Goal: Task Accomplishment & Management: Manage account settings

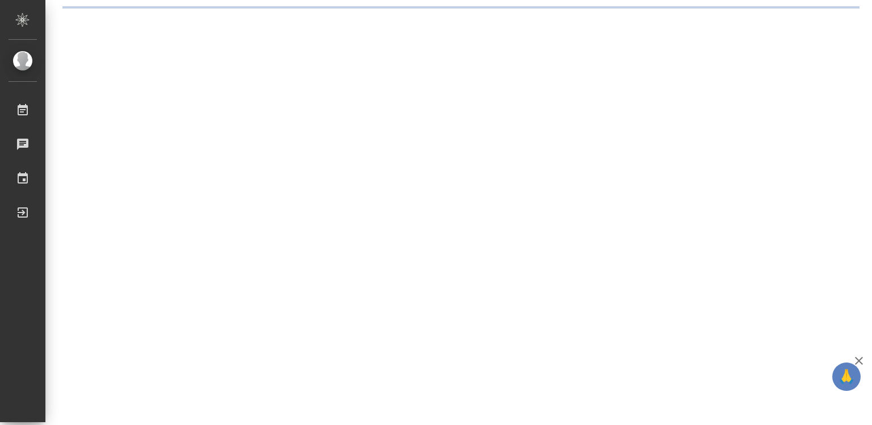
click at [860, 360] on icon "button" at bounding box center [860, 361] width 14 height 14
click at [860, 360] on div ".cls-1 fill:#fff; AWATERA Diussembayeva Raihan Работы Чаты График Выйти" at bounding box center [436, 212] width 872 height 425
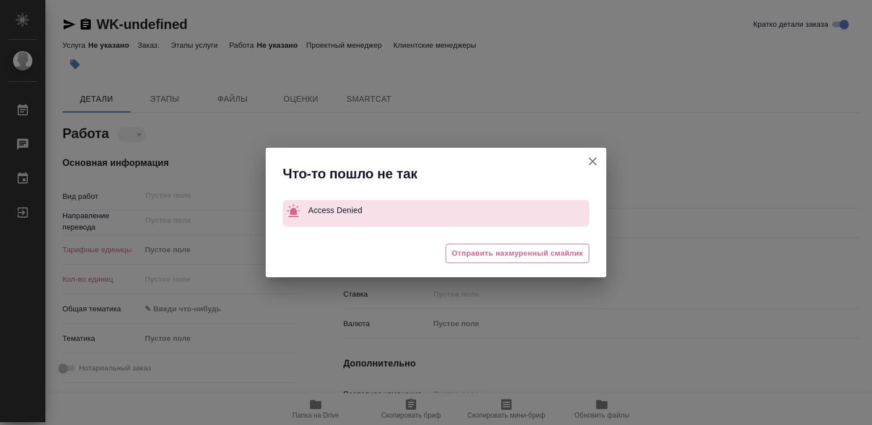
type textarea "x"
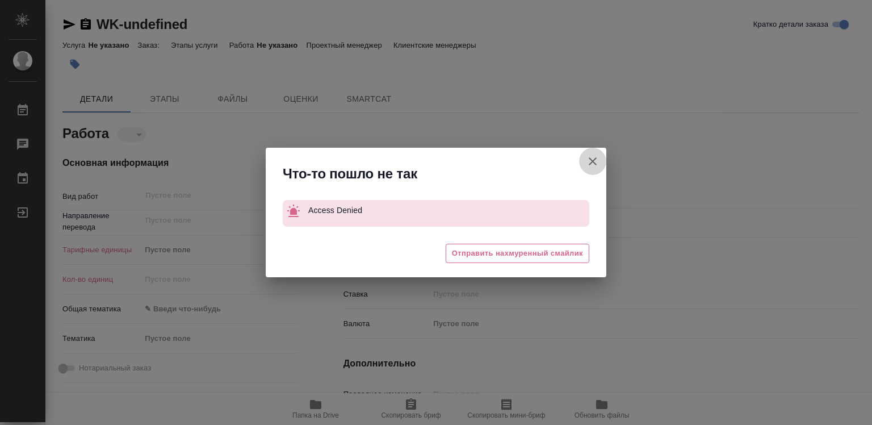
click at [597, 159] on icon "button" at bounding box center [593, 161] width 14 height 14
click at [597, 159] on div "Что-то пошло не так Access Denied 😓 Отправить нахмуренный смайлик" at bounding box center [436, 212] width 872 height 425
type textarea "x"
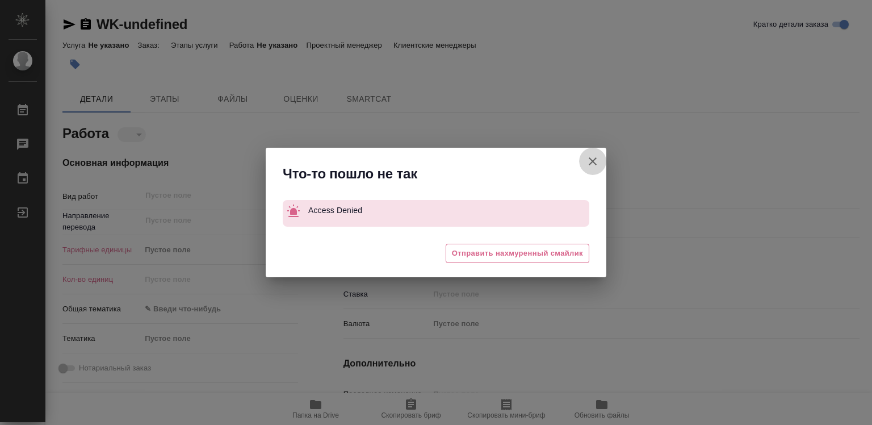
type textarea "x"
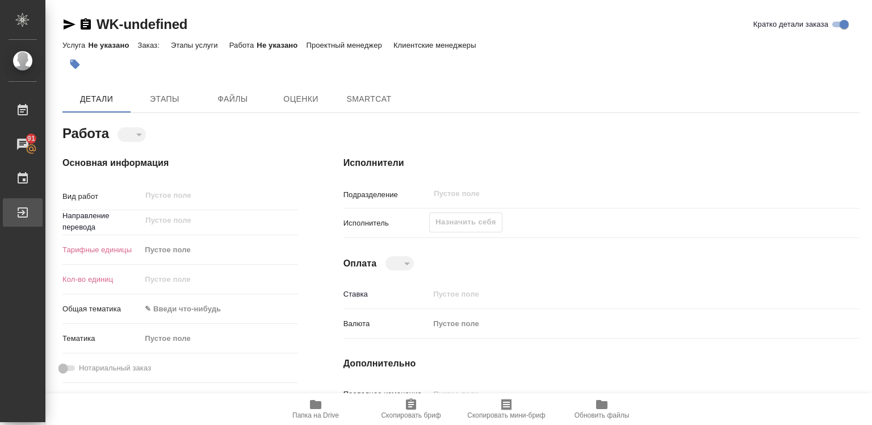
type textarea "x"
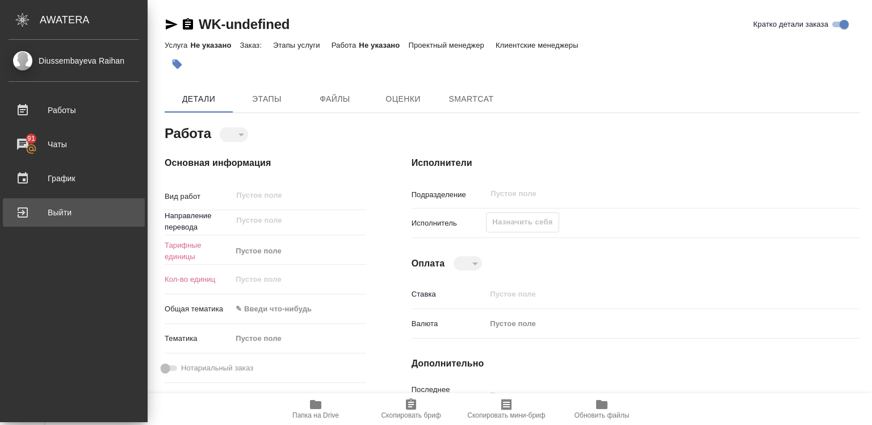
click at [43, 212] on div "Выйти" at bounding box center [74, 212] width 131 height 17
type textarea "x"
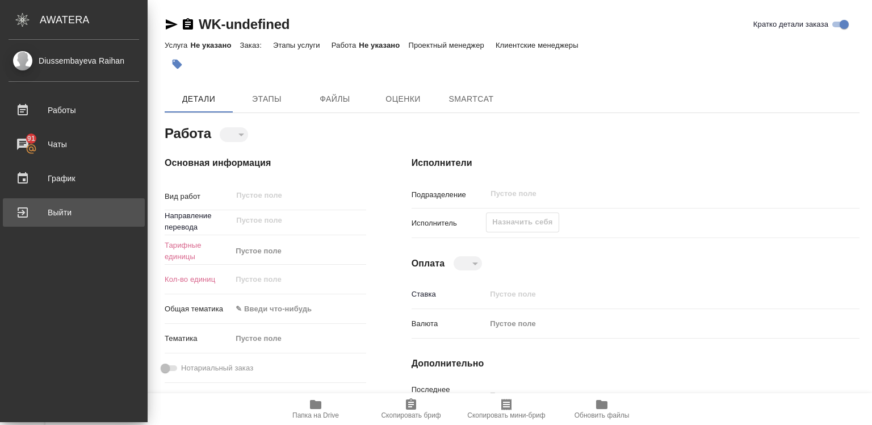
type textarea "x"
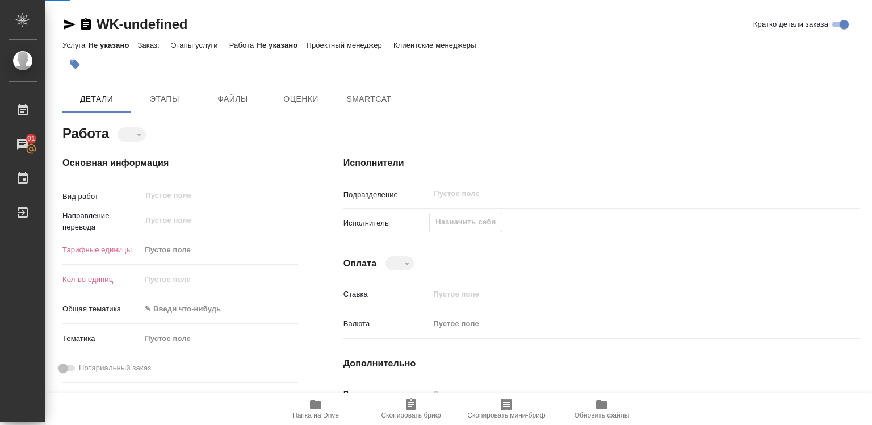
type textarea "x"
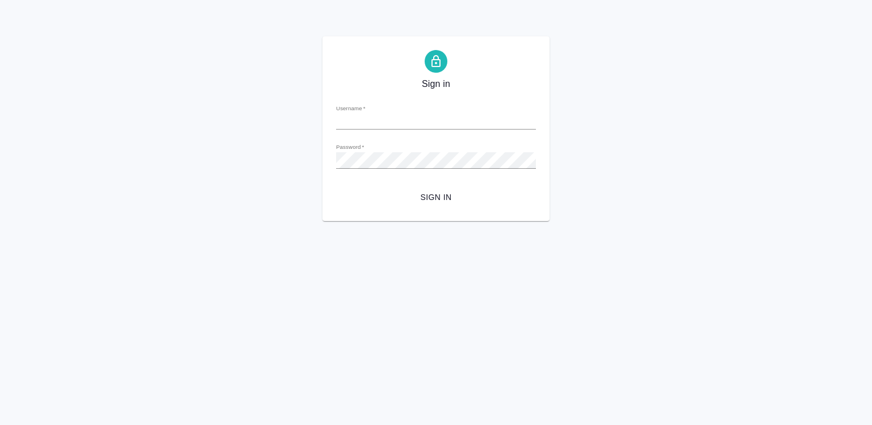
type input "r.diussembayeva@awatera.com"
click at [429, 199] on span "Sign in" at bounding box center [436, 197] width 182 height 14
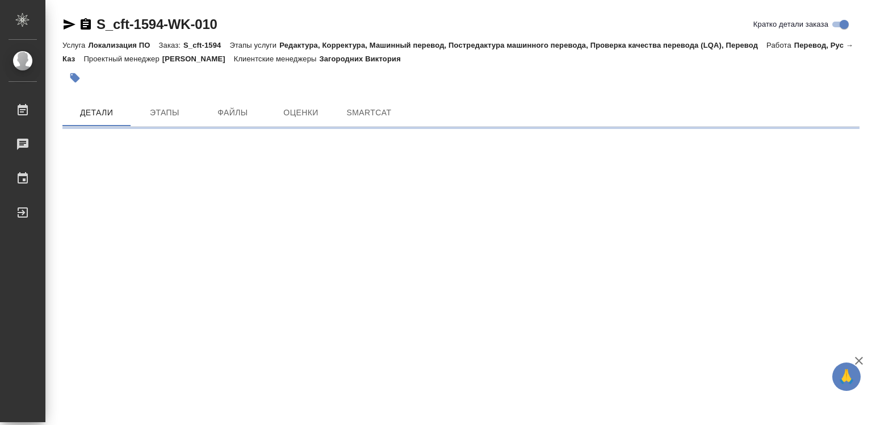
click at [856, 361] on icon "button" at bounding box center [860, 361] width 14 height 14
drag, startPoint x: 856, startPoint y: 361, endPoint x: 843, endPoint y: 361, distance: 13.6
click at [856, 361] on div ".cls-1 fill:#fff; AWATERA Diussembayeva Raihan Работы Чаты График Выйти S_cft-1…" at bounding box center [436, 212] width 872 height 425
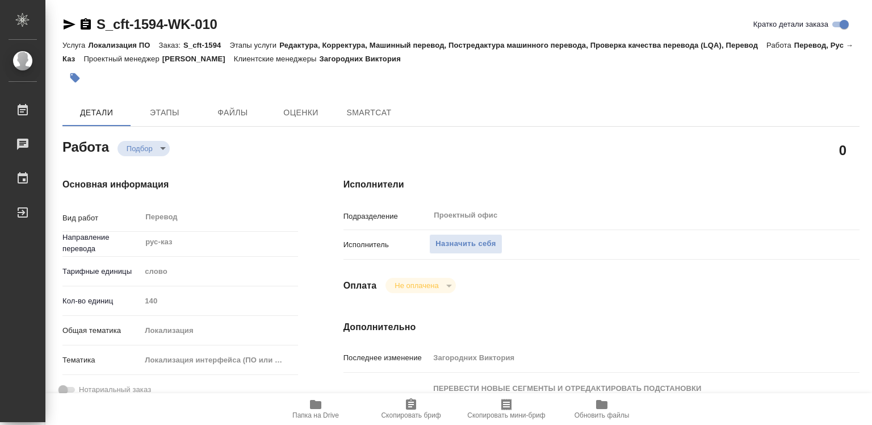
type textarea "x"
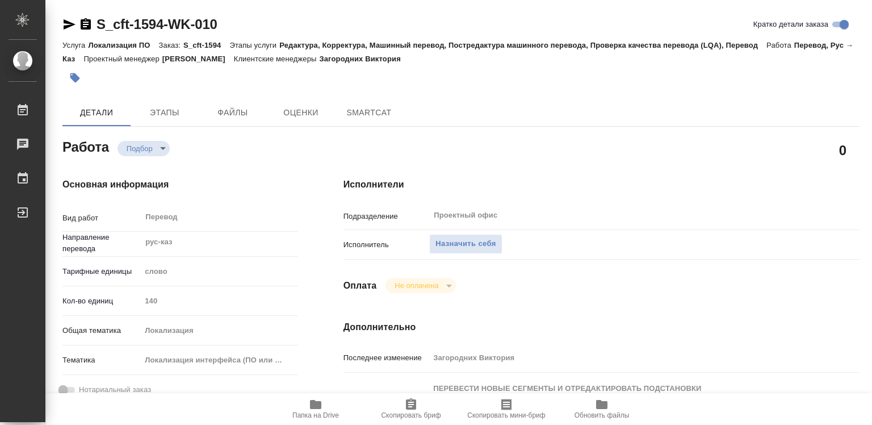
type textarea "x"
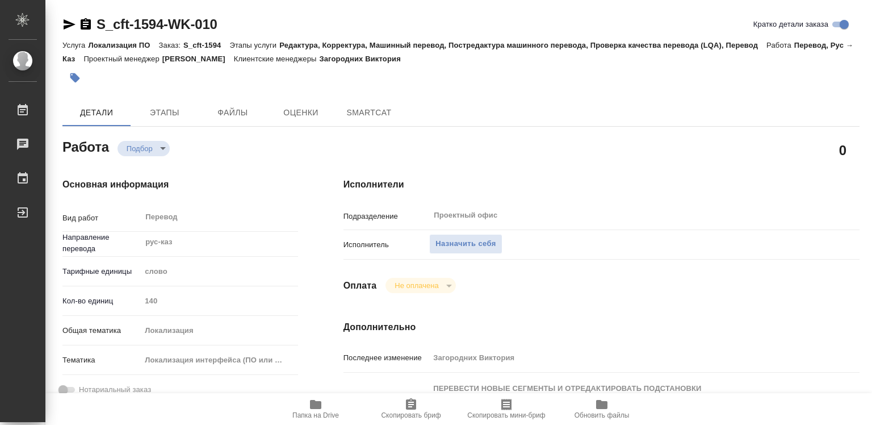
type textarea "x"
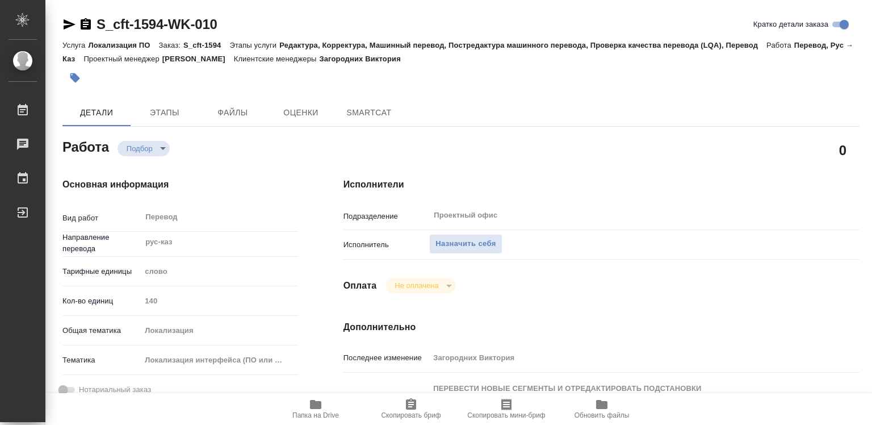
type textarea "x"
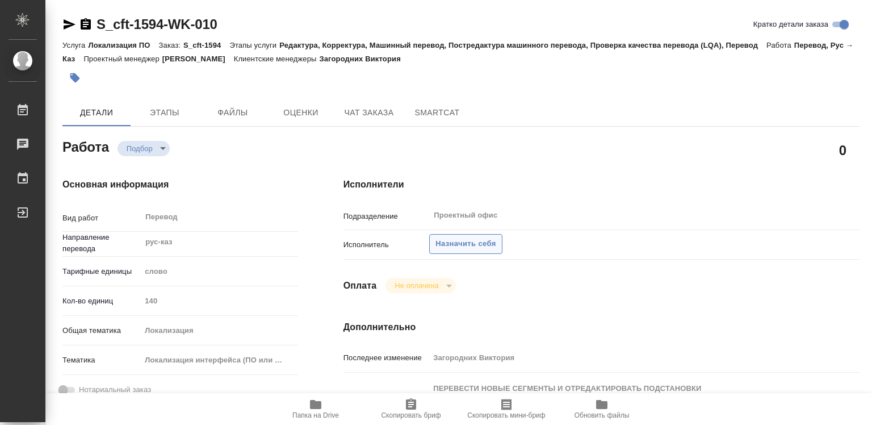
click at [466, 244] on span "Назначить себя" at bounding box center [466, 243] width 60 height 13
type textarea "x"
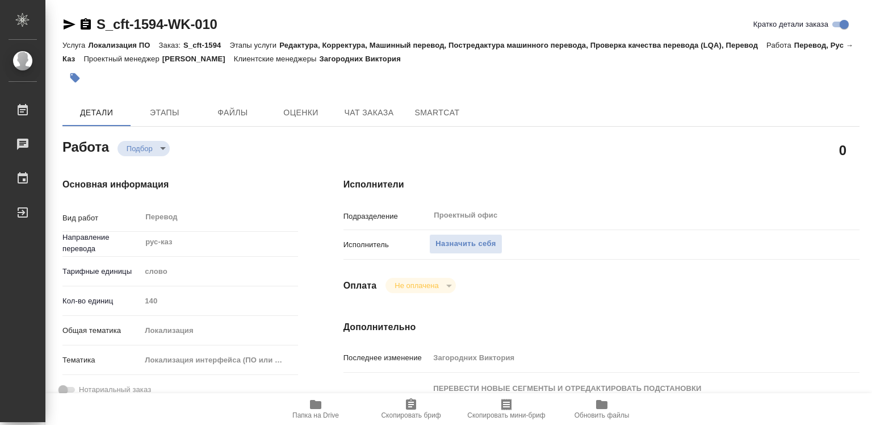
type textarea "x"
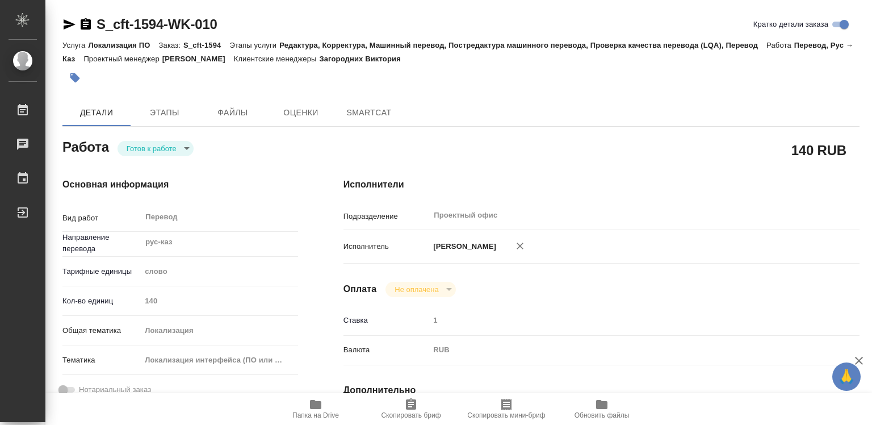
type textarea "x"
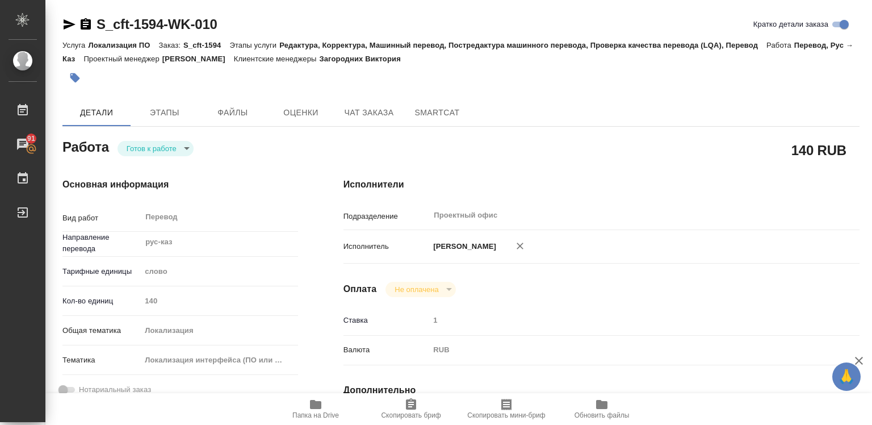
type textarea "x"
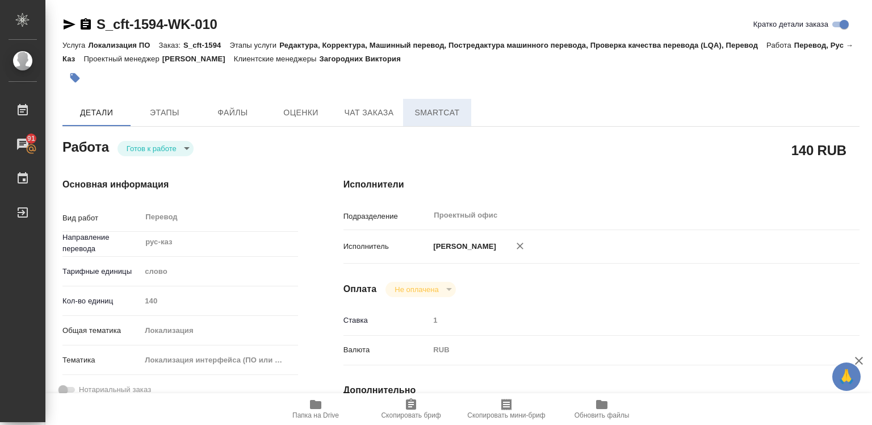
type textarea "x"
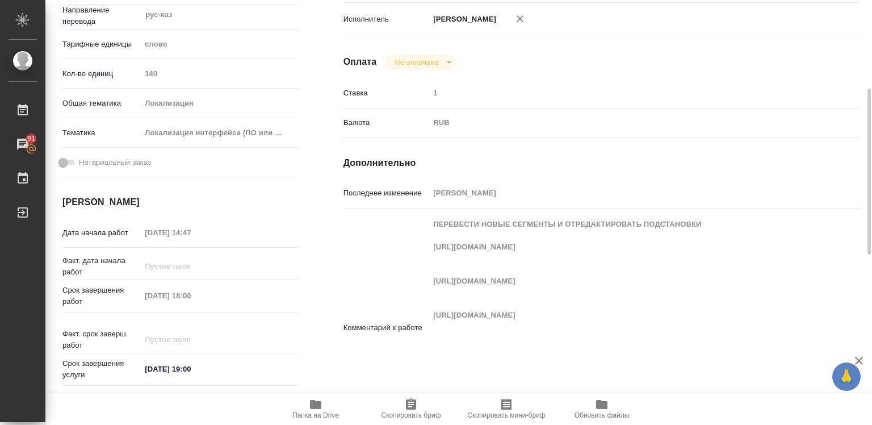
scroll to position [341, 0]
